Goal: Task Accomplishment & Management: Complete application form

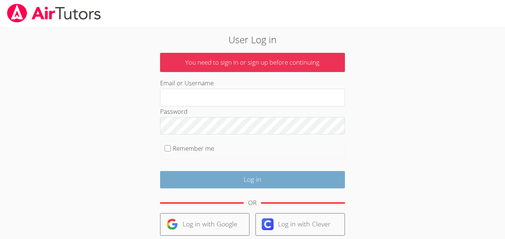
type input "[EMAIL_ADDRESS][DOMAIN_NAME]"
click at [209, 175] on input "Log in" at bounding box center [252, 179] width 185 height 17
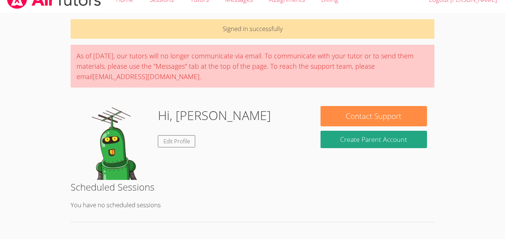
scroll to position [13, 0]
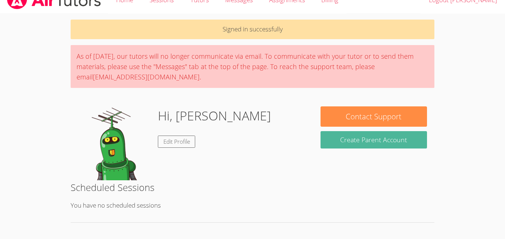
click at [354, 140] on button "Create Parent Account" at bounding box center [374, 139] width 106 height 17
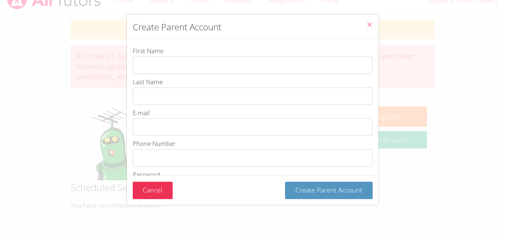
click at [362, 21] on button "Close" at bounding box center [369, 25] width 18 height 23
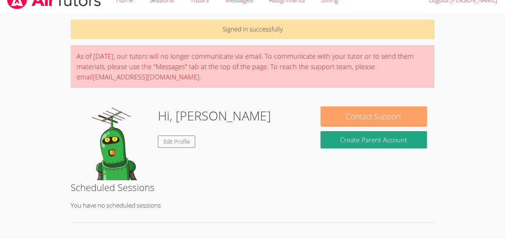
click at [362, 124] on button "Contact Support" at bounding box center [374, 116] width 106 height 20
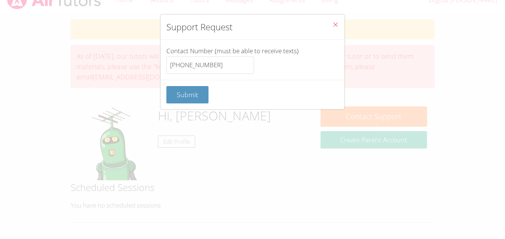
click at [339, 27] on button "Close" at bounding box center [335, 25] width 18 height 23
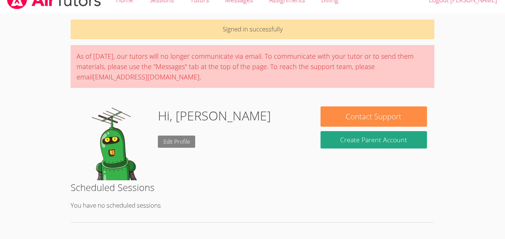
click at [190, 140] on link "Edit Profile" at bounding box center [177, 142] width 38 height 12
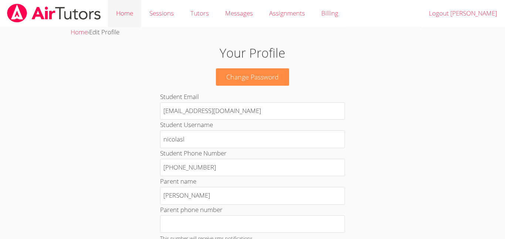
click at [126, 16] on link "Home" at bounding box center [124, 13] width 33 height 27
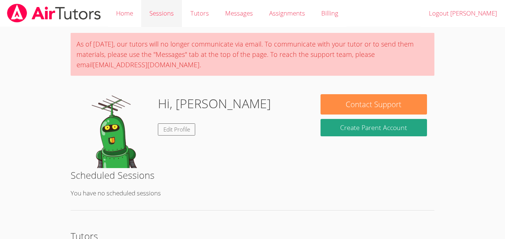
click at [155, 16] on link "Sessions" at bounding box center [161, 13] width 41 height 27
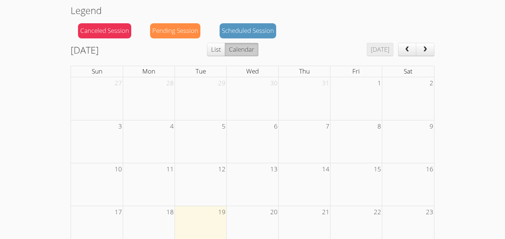
scroll to position [70, 0]
click at [401, 55] on button "prev" at bounding box center [407, 50] width 18 height 13
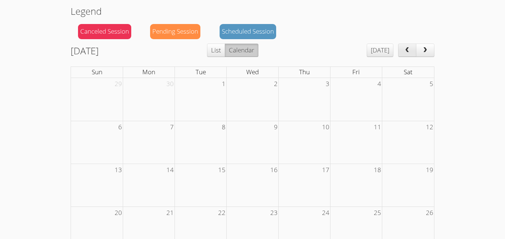
click at [401, 55] on button "prev" at bounding box center [407, 50] width 18 height 13
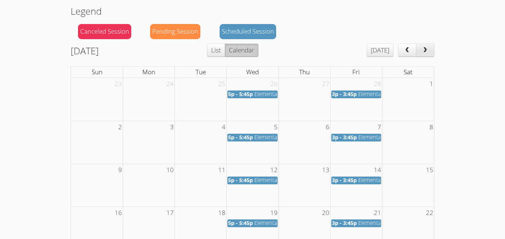
click at [425, 50] on span "next" at bounding box center [424, 50] width 7 height 6
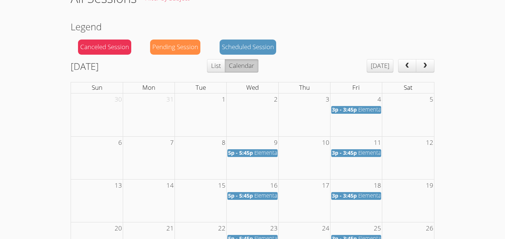
scroll to position [52, 0]
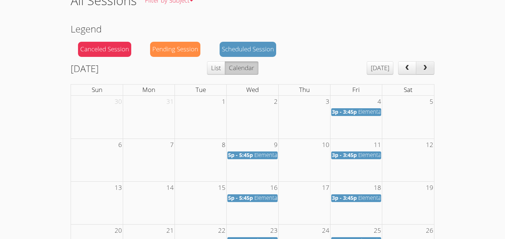
click at [424, 71] on button "next" at bounding box center [425, 67] width 18 height 13
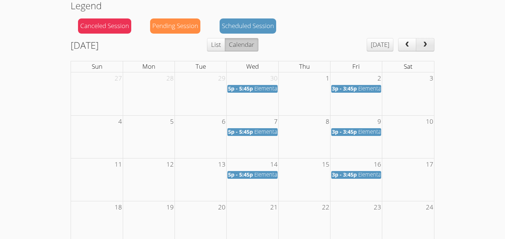
scroll to position [71, 0]
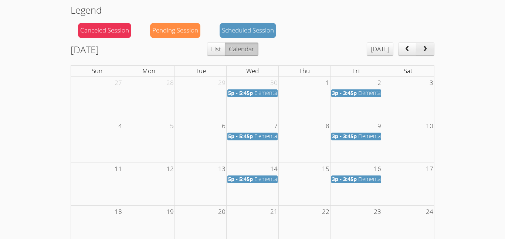
click at [421, 51] on span "next" at bounding box center [424, 49] width 7 height 6
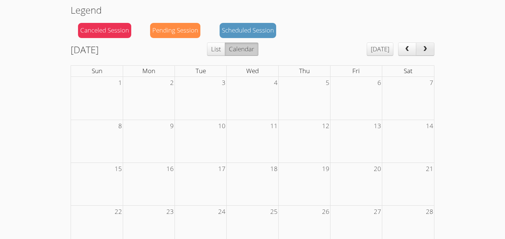
click at [421, 51] on span "next" at bounding box center [424, 49] width 7 height 6
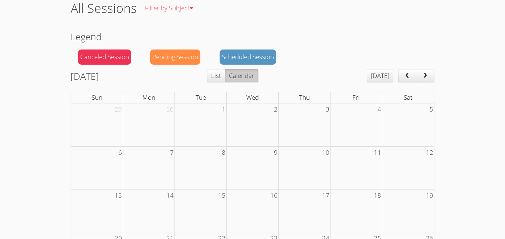
scroll to position [18, 0]
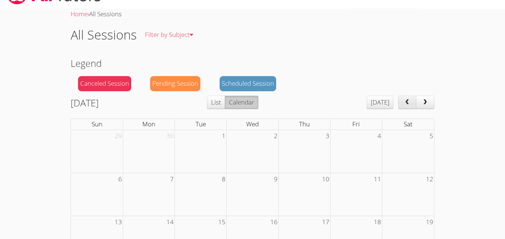
click at [407, 108] on button "prev" at bounding box center [407, 102] width 18 height 13
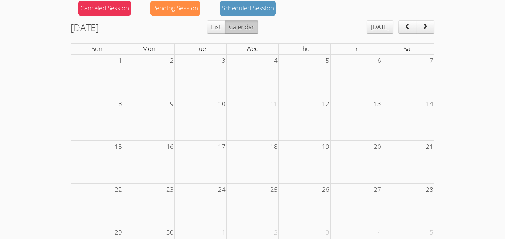
scroll to position [94, 0]
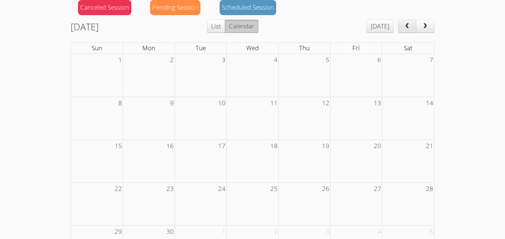
click at [402, 22] on button "prev" at bounding box center [407, 26] width 18 height 13
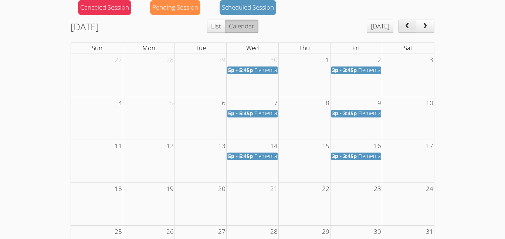
click at [402, 22] on button "prev" at bounding box center [407, 26] width 18 height 13
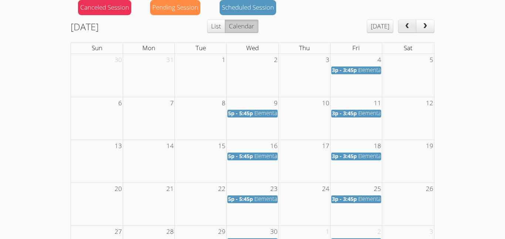
click at [402, 22] on button "prev" at bounding box center [407, 26] width 18 height 13
click at [430, 27] on button "next" at bounding box center [425, 26] width 18 height 13
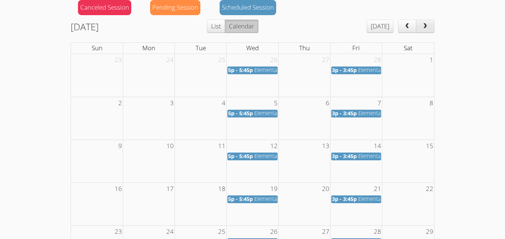
click at [430, 27] on button "next" at bounding box center [425, 26] width 18 height 13
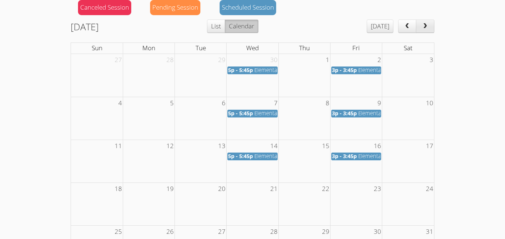
click at [430, 27] on button "next" at bounding box center [425, 26] width 18 height 13
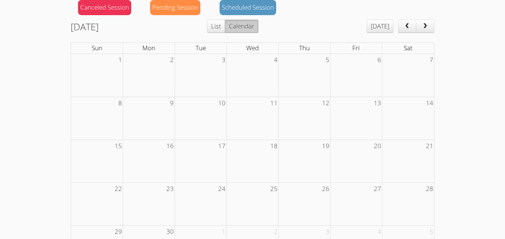
click at [406, 35] on div "June 2025 Today List Calendar" at bounding box center [253, 28] width 364 height 17
click at [406, 28] on span "prev" at bounding box center [406, 26] width 7 height 6
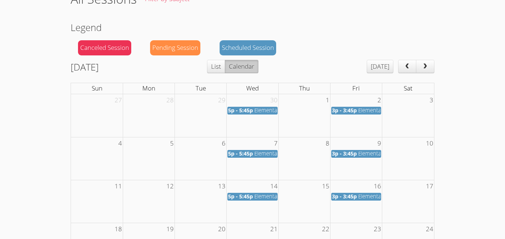
scroll to position [51, 0]
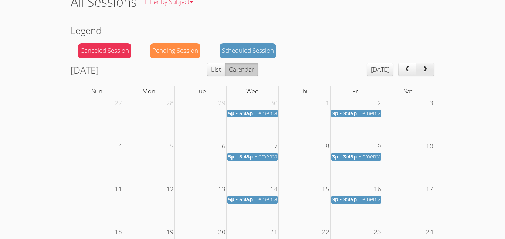
click at [424, 73] on button "next" at bounding box center [425, 69] width 18 height 13
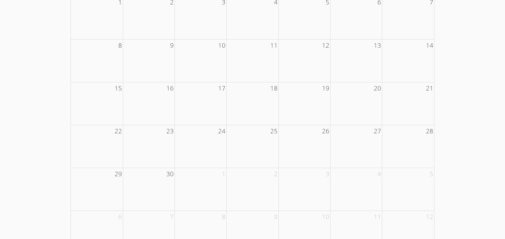
scroll to position [0, 0]
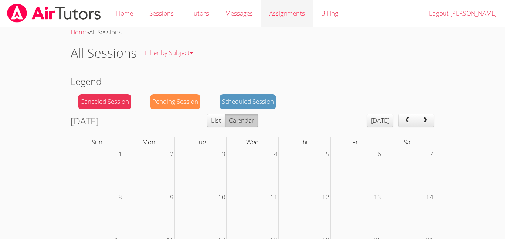
click at [276, 12] on link "Assignments" at bounding box center [287, 13] width 52 height 27
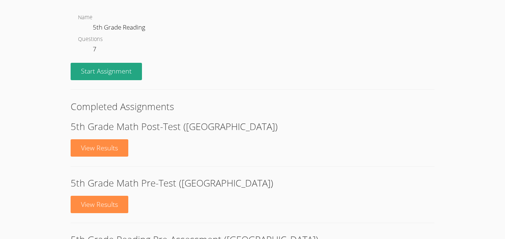
scroll to position [108, 0]
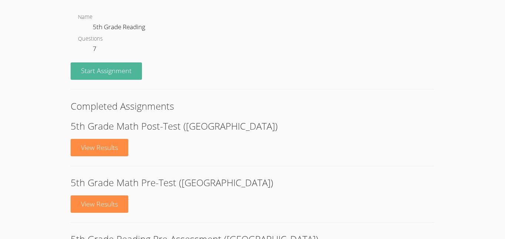
click at [119, 67] on link "Start Assignment" at bounding box center [106, 70] width 71 height 17
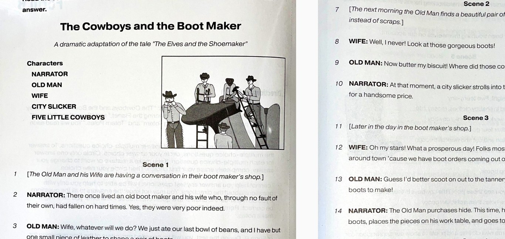
click at [99, 111] on img at bounding box center [113, 136] width 84 height 118
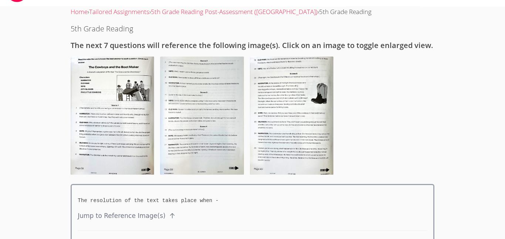
scroll to position [19, 0]
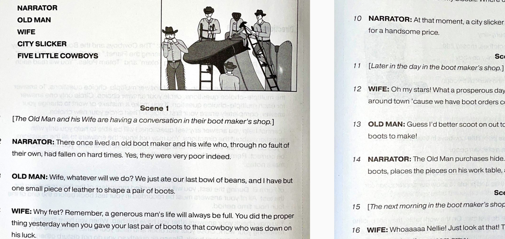
click at [128, 94] on img at bounding box center [113, 117] width 84 height 118
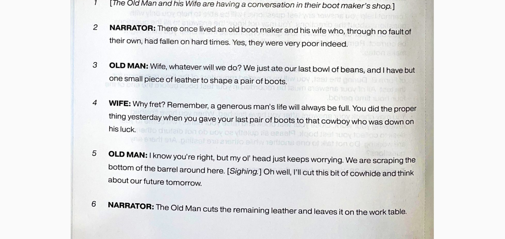
scroll to position [297, 0]
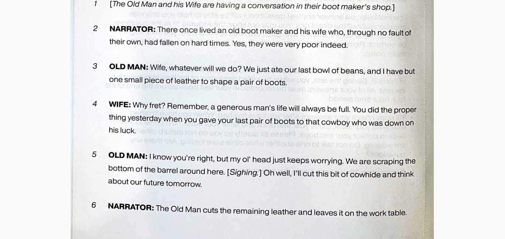
click at [414, 95] on img at bounding box center [253, 37] width 364 height 514
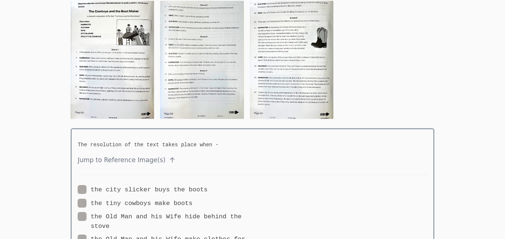
scroll to position [76, 0]
click at [379, 66] on div at bounding box center [253, 62] width 364 height 122
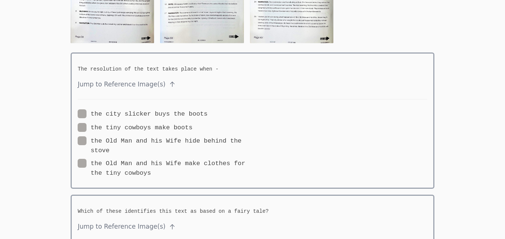
scroll to position [153, 0]
click at [99, 136] on label "the Old Man and his Wife hide behind the stove" at bounding box center [165, 145] width 175 height 19
click at [109, 136] on input "the Old Man and his Wife hide behind the stove" at bounding box center [112, 139] width 6 height 6
radio input "true"
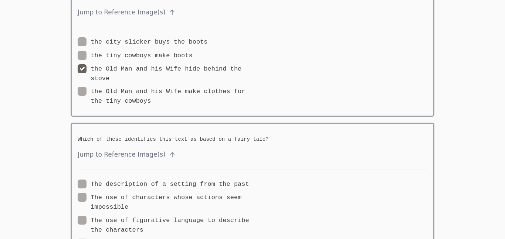
scroll to position [230, 0]
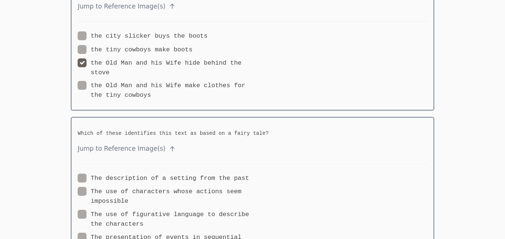
click at [96, 188] on label "The use of characters whose actions seem impossible" at bounding box center [165, 196] width 175 height 19
click at [128, 188] on input "The use of characters whose actions seem impossible" at bounding box center [131, 190] width 6 height 6
radio input "true"
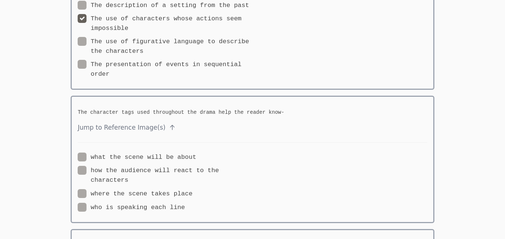
scroll to position [403, 0]
click at [96, 188] on div "what the scene will be about how the audience will react to the characters wher…" at bounding box center [165, 182] width 175 height 61
click at [96, 191] on label "where the scene takes place" at bounding box center [135, 194] width 115 height 10
click at [193, 191] on input "where the scene takes place" at bounding box center [196, 192] width 6 height 6
radio input "true"
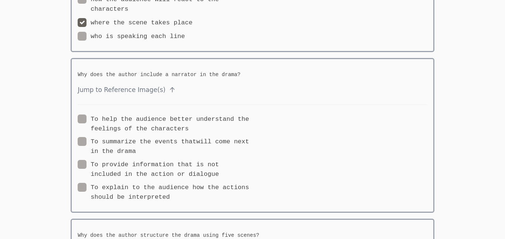
click at [96, 191] on label "To explain to the audience how the actions should be interpreted" at bounding box center [165, 192] width 175 height 19
click at [170, 189] on input "To explain to the audience how the actions should be interpreted" at bounding box center [173, 186] width 6 height 6
radio input "true"
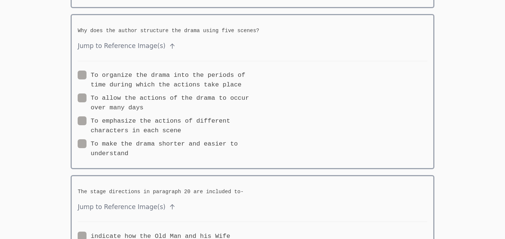
scroll to position [780, 0]
click at [102, 149] on label "To make the drama shorter and easier to understand" at bounding box center [165, 148] width 175 height 19
click at [128, 145] on input "To make the drama shorter and easier to understand" at bounding box center [131, 142] width 6 height 6
radio input "true"
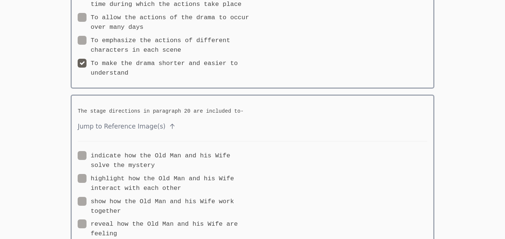
scroll to position [871, 0]
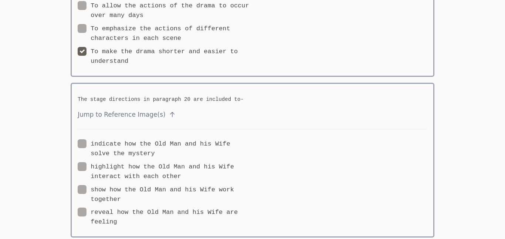
click at [102, 165] on label "highlight how the Old Man and his Wife interact with each other" at bounding box center [165, 171] width 175 height 19
click at [181, 165] on input "highlight how the Old Man and his Wife interact with each other" at bounding box center [184, 165] width 6 height 6
radio input "true"
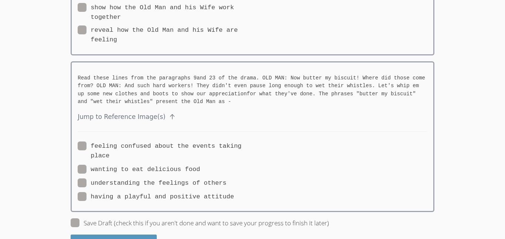
click at [102, 165] on label "wanting to eat delicious food" at bounding box center [139, 170] width 122 height 10
click at [200, 165] on input "wanting to eat delicious food" at bounding box center [203, 168] width 6 height 6
radio input "true"
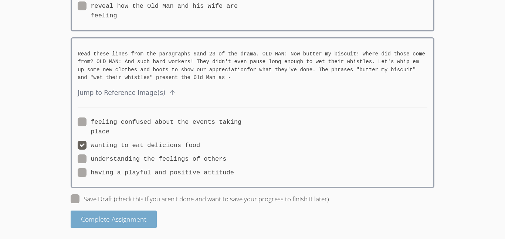
click at [104, 222] on span "Complete Assignment" at bounding box center [113, 219] width 65 height 9
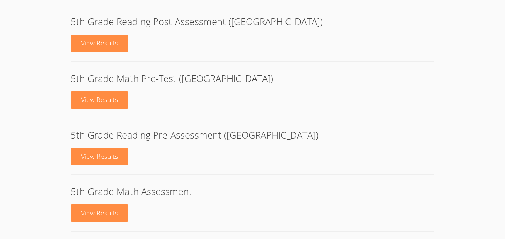
scroll to position [144, 0]
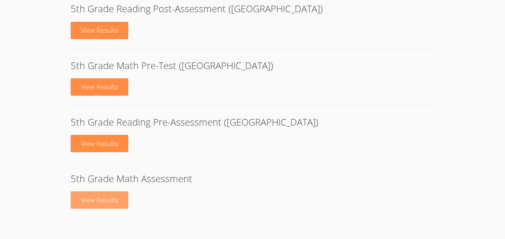
click at [111, 206] on link "View Results" at bounding box center [100, 199] width 58 height 17
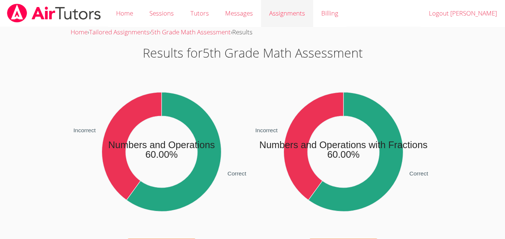
click at [284, 11] on link "Assignments" at bounding box center [287, 13] width 52 height 27
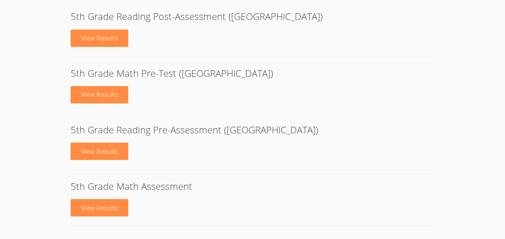
scroll to position [119, 0]
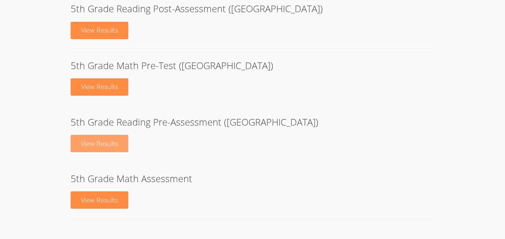
click at [111, 140] on link "View Results" at bounding box center [100, 143] width 58 height 17
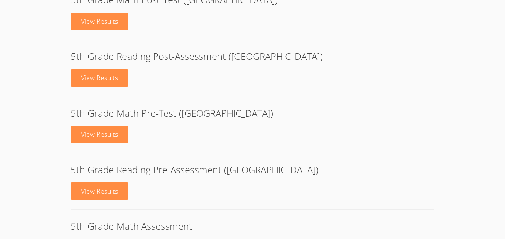
scroll to position [71, 0]
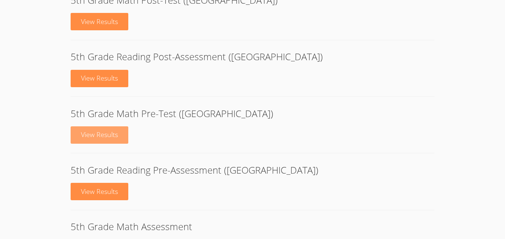
click at [101, 140] on link "View Results" at bounding box center [100, 134] width 58 height 17
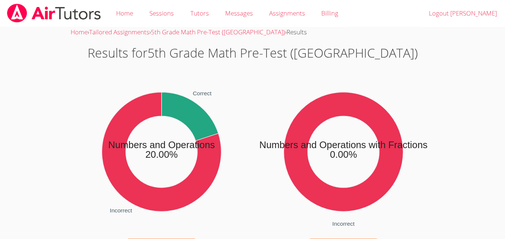
scroll to position [71, 0]
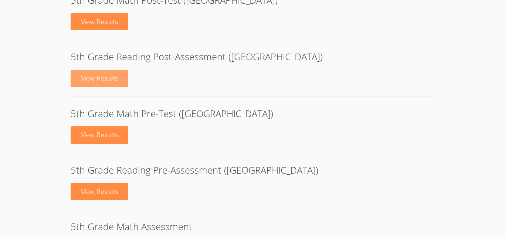
click at [122, 76] on link "View Results" at bounding box center [100, 78] width 58 height 17
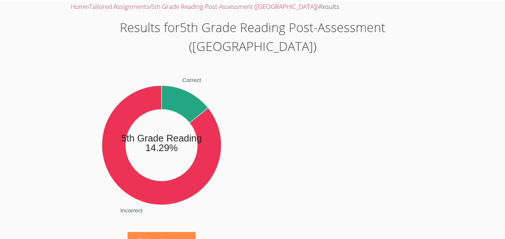
scroll to position [28, 0]
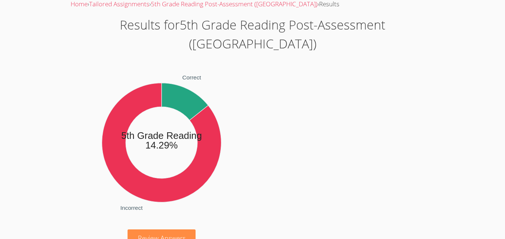
click at [147, 140] on tspan "14.29%" at bounding box center [161, 145] width 33 height 10
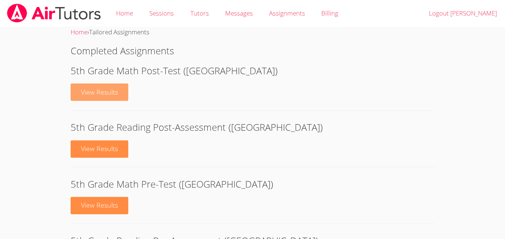
click at [115, 94] on link "View Results" at bounding box center [100, 92] width 58 height 17
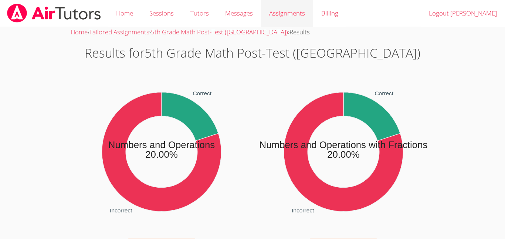
click at [304, 17] on link "Assignments" at bounding box center [287, 13] width 52 height 27
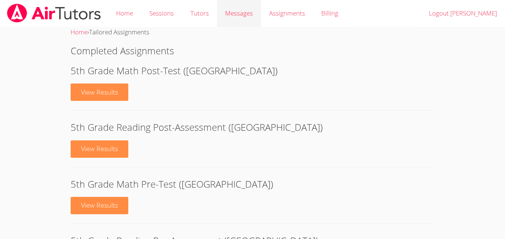
click at [234, 14] on span "Messages" at bounding box center [239, 13] width 28 height 9
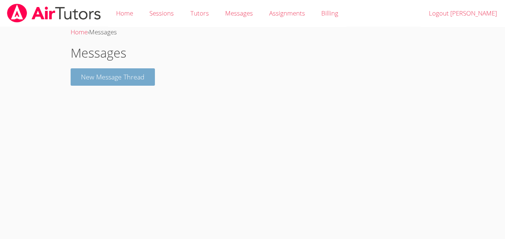
click at [126, 73] on button "New Message Thread" at bounding box center [113, 76] width 84 height 17
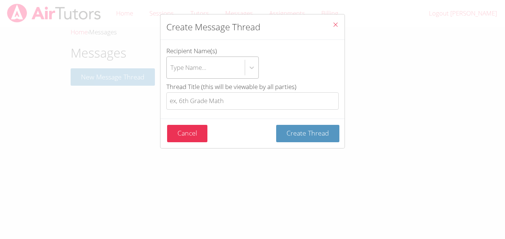
click at [184, 63] on div "Type Name..." at bounding box center [188, 67] width 36 height 11
click at [171, 63] on input "Recipient Name(s) Type Name..." at bounding box center [170, 67] width 1 height 17
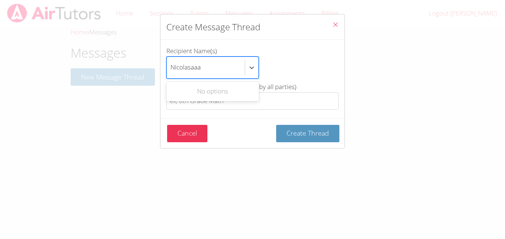
type input "Nicolasaa"
